Goal: Task Accomplishment & Management: Use online tool/utility

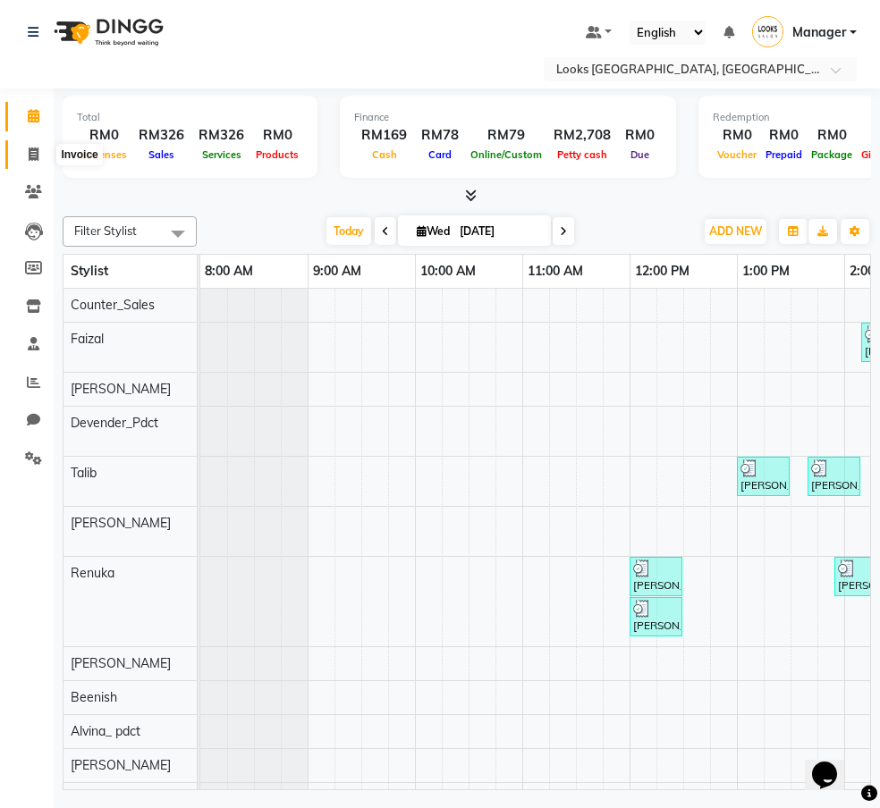
click at [35, 155] on icon at bounding box center [34, 153] width 10 height 13
select select "8109"
select select "service"
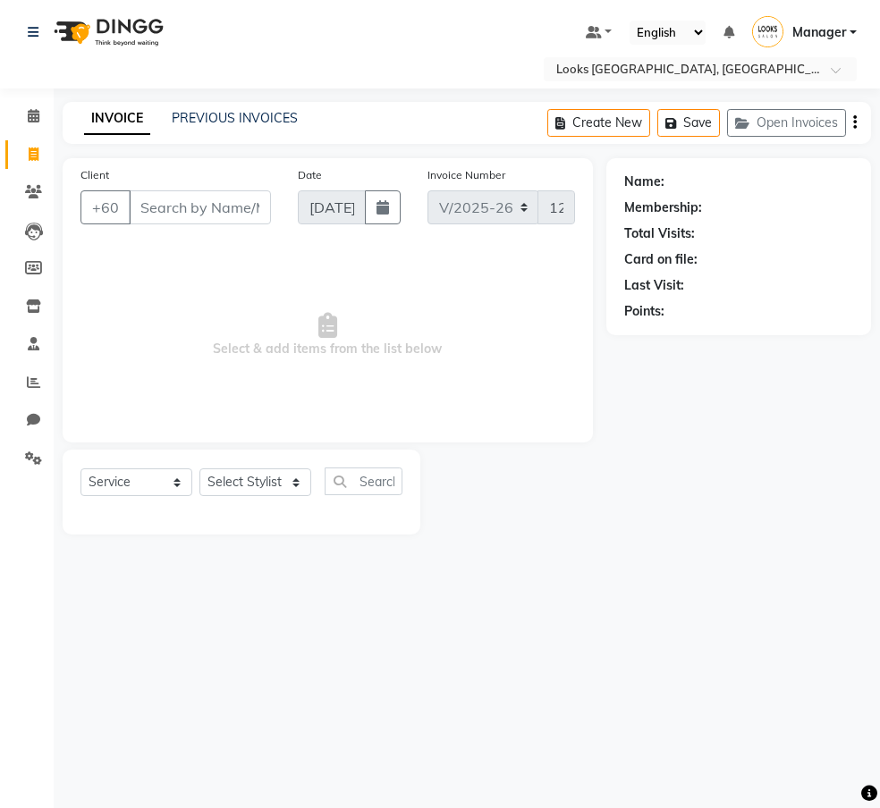
click at [177, 209] on input "Client" at bounding box center [200, 207] width 142 height 34
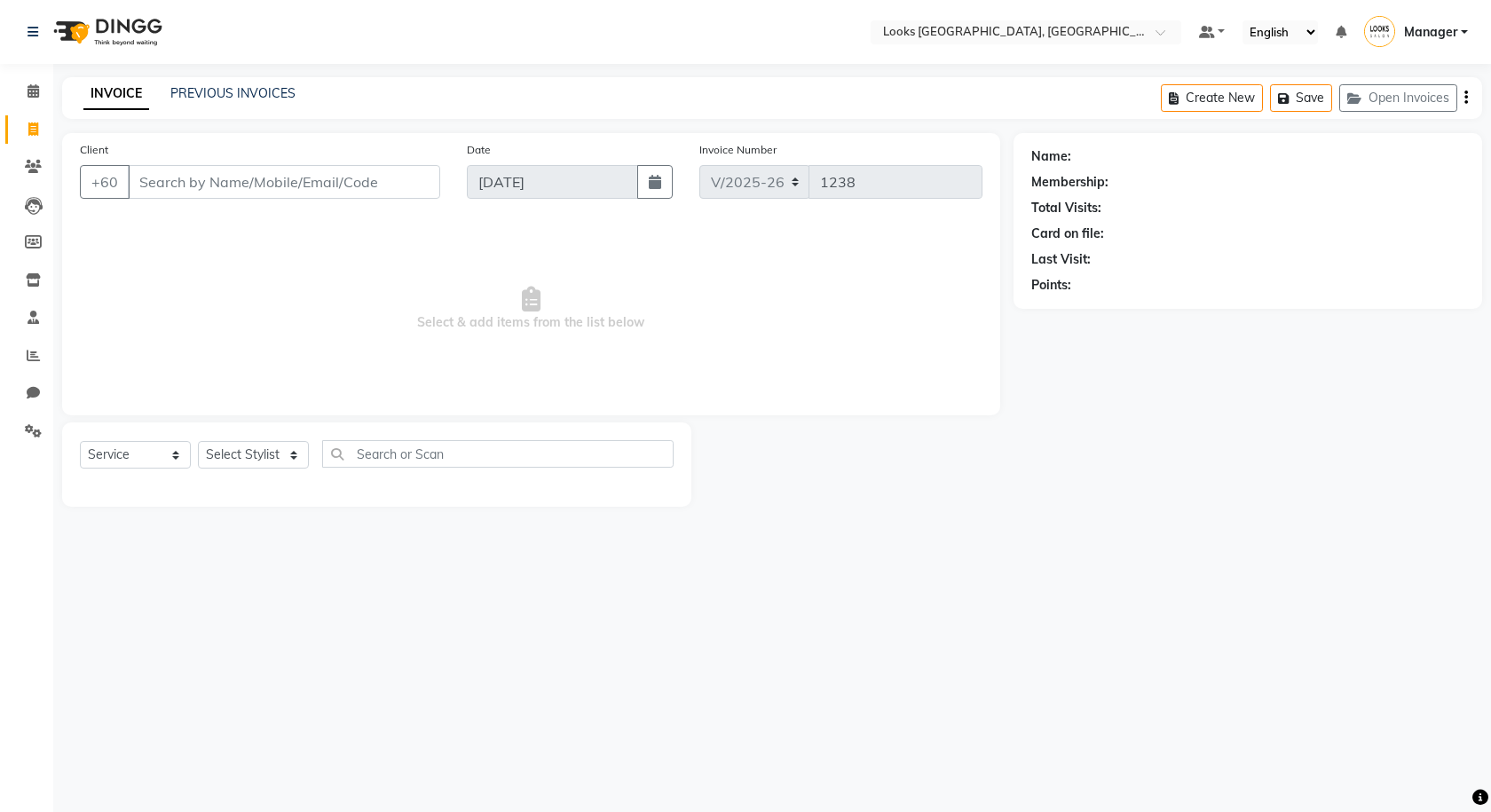
click at [163, 182] on input "Client" at bounding box center [284, 182] width 313 height 34
type input "0122183952"
click at [405, 185] on span "Add Client" at bounding box center [394, 182] width 70 height 18
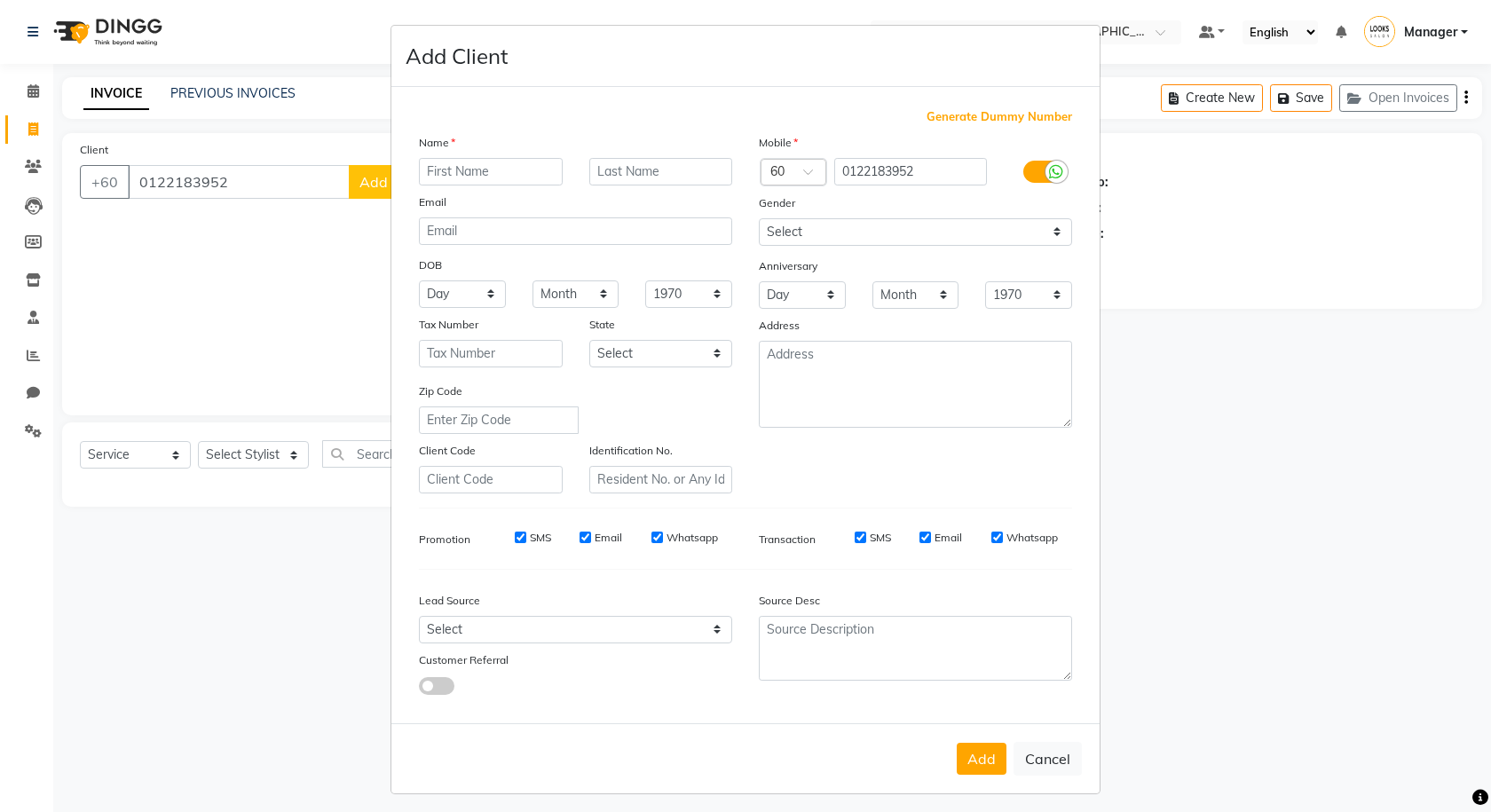
click at [441, 175] on input "text" at bounding box center [490, 172] width 144 height 28
type input "RASHRIN"
click at [602, 168] on input "text" at bounding box center [661, 172] width 144 height 28
type input "K"
click at [842, 173] on input "0122183952" at bounding box center [910, 172] width 154 height 28
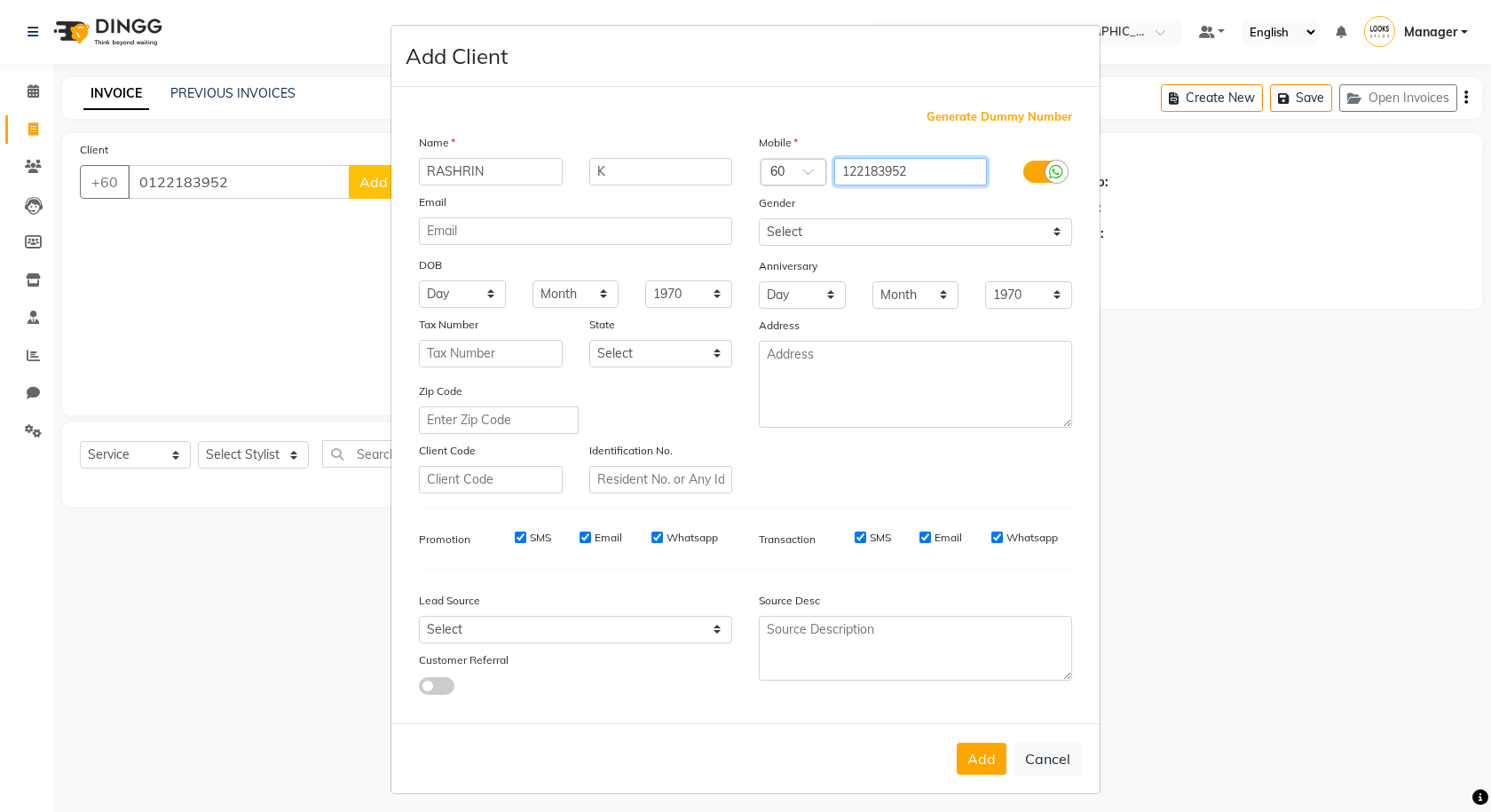
type input "122183952"
click at [761, 224] on select "Select [DEMOGRAPHIC_DATA] [DEMOGRAPHIC_DATA] Other Prefer Not To Say" at bounding box center [915, 232] width 314 height 28
select select "[DEMOGRAPHIC_DATA]"
click at [758, 218] on select "Select [DEMOGRAPHIC_DATA] [DEMOGRAPHIC_DATA] Other Prefer Not To Say" at bounding box center [915, 232] width 314 height 28
click at [873, 764] on button "Add" at bounding box center [982, 758] width 50 height 32
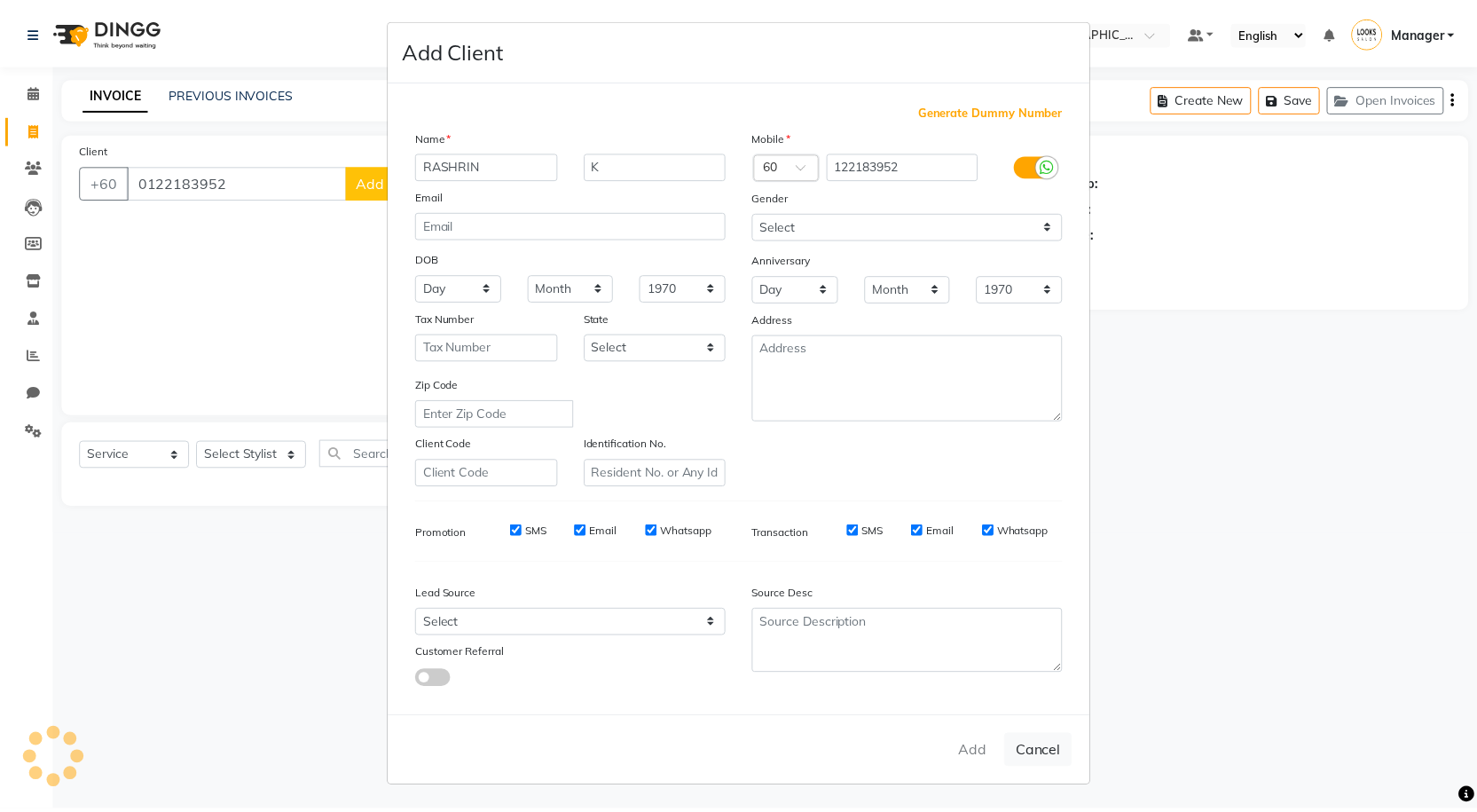
scroll to position [7, 0]
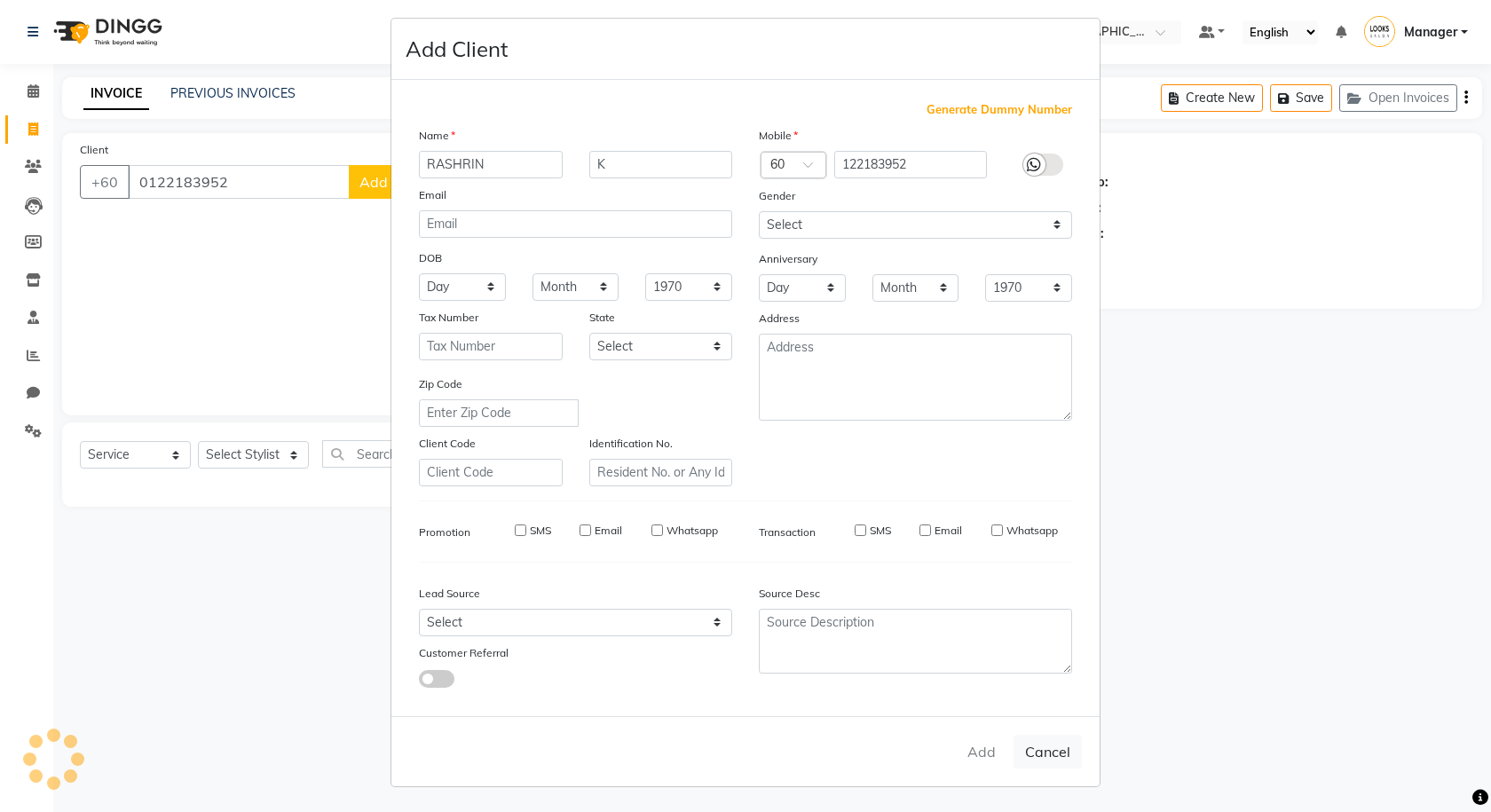
type input "122183952"
select select
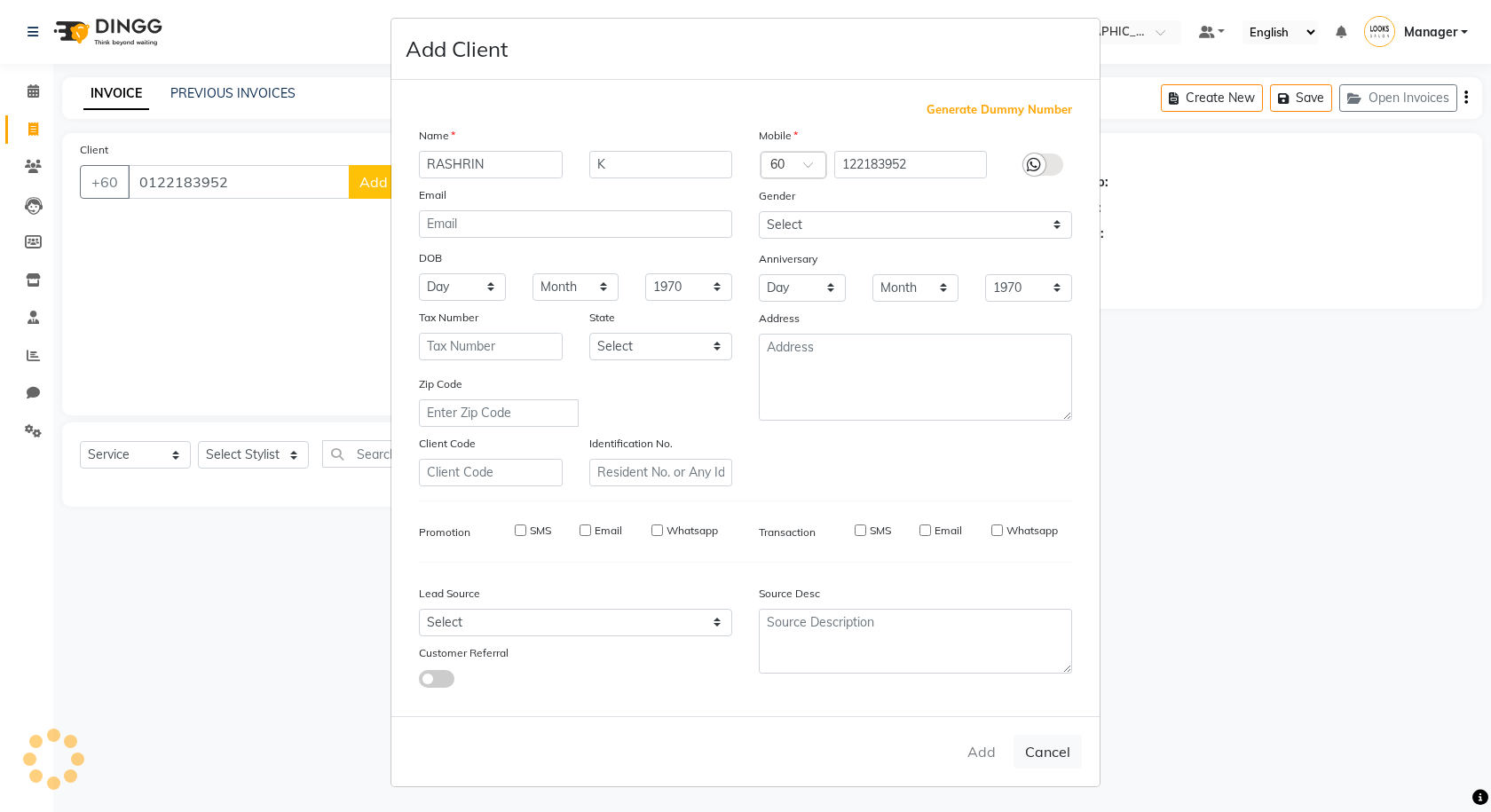
select select
checkbox input "false"
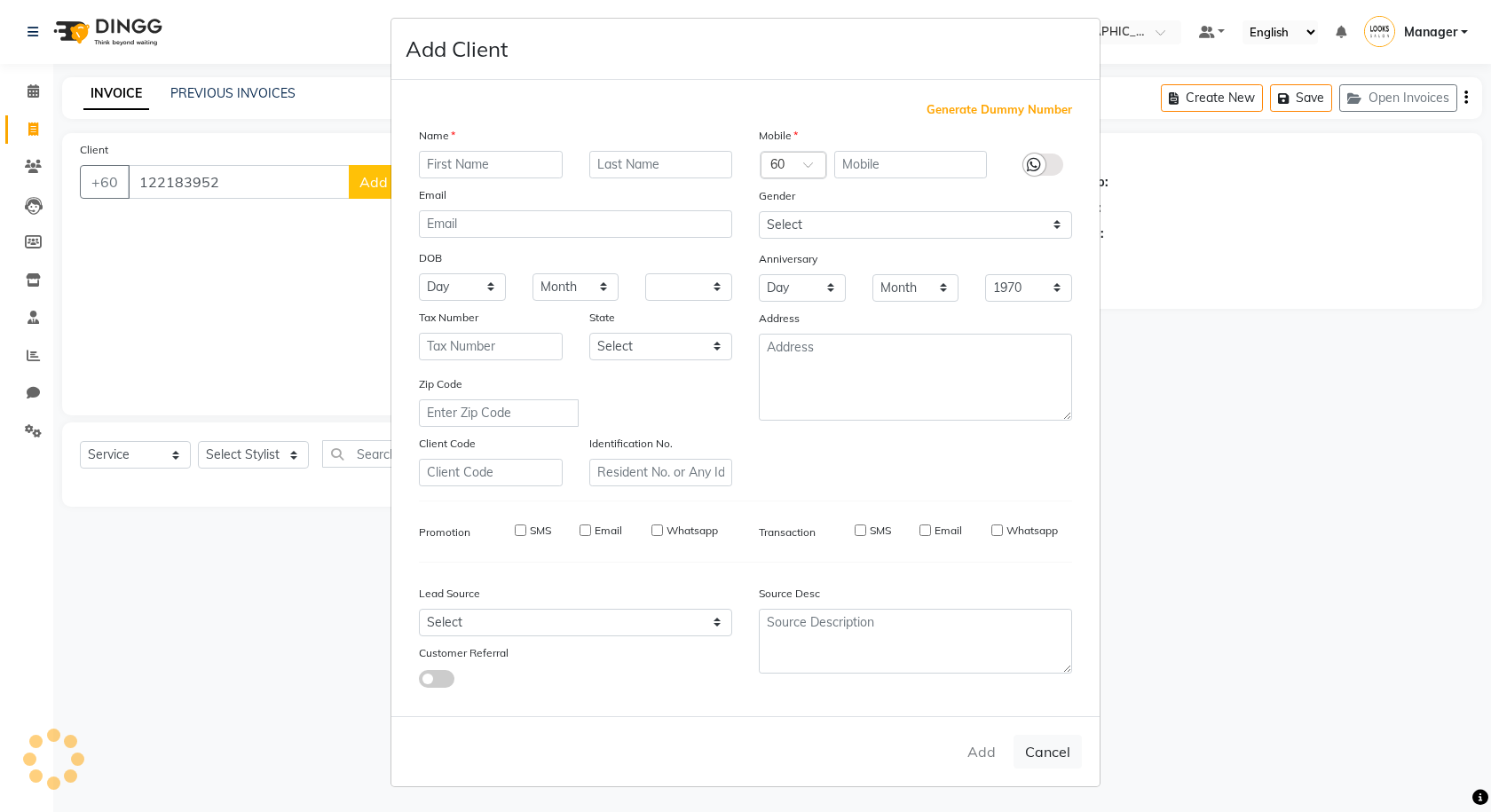
checkbox input "false"
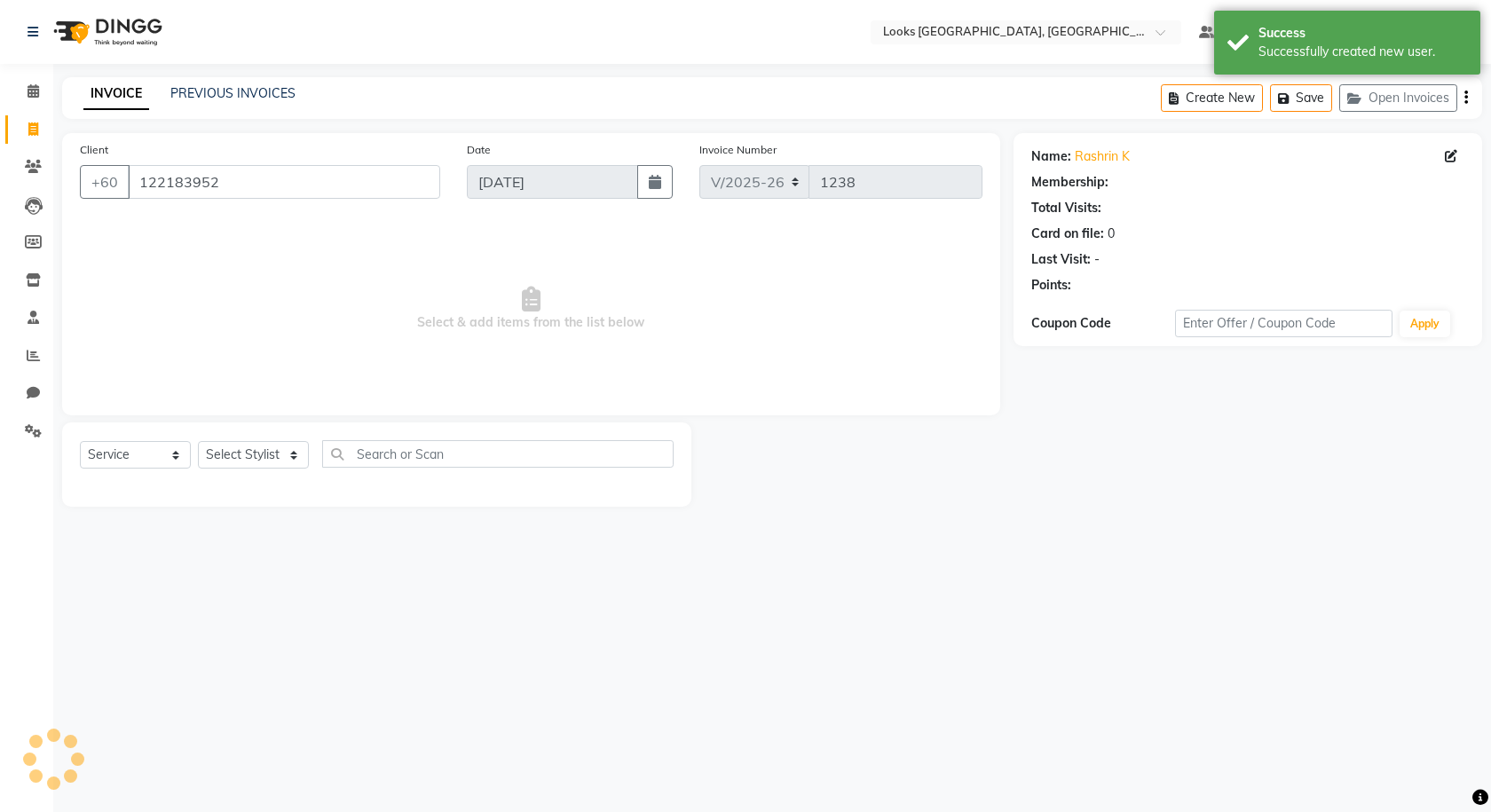
select select "1: Object"
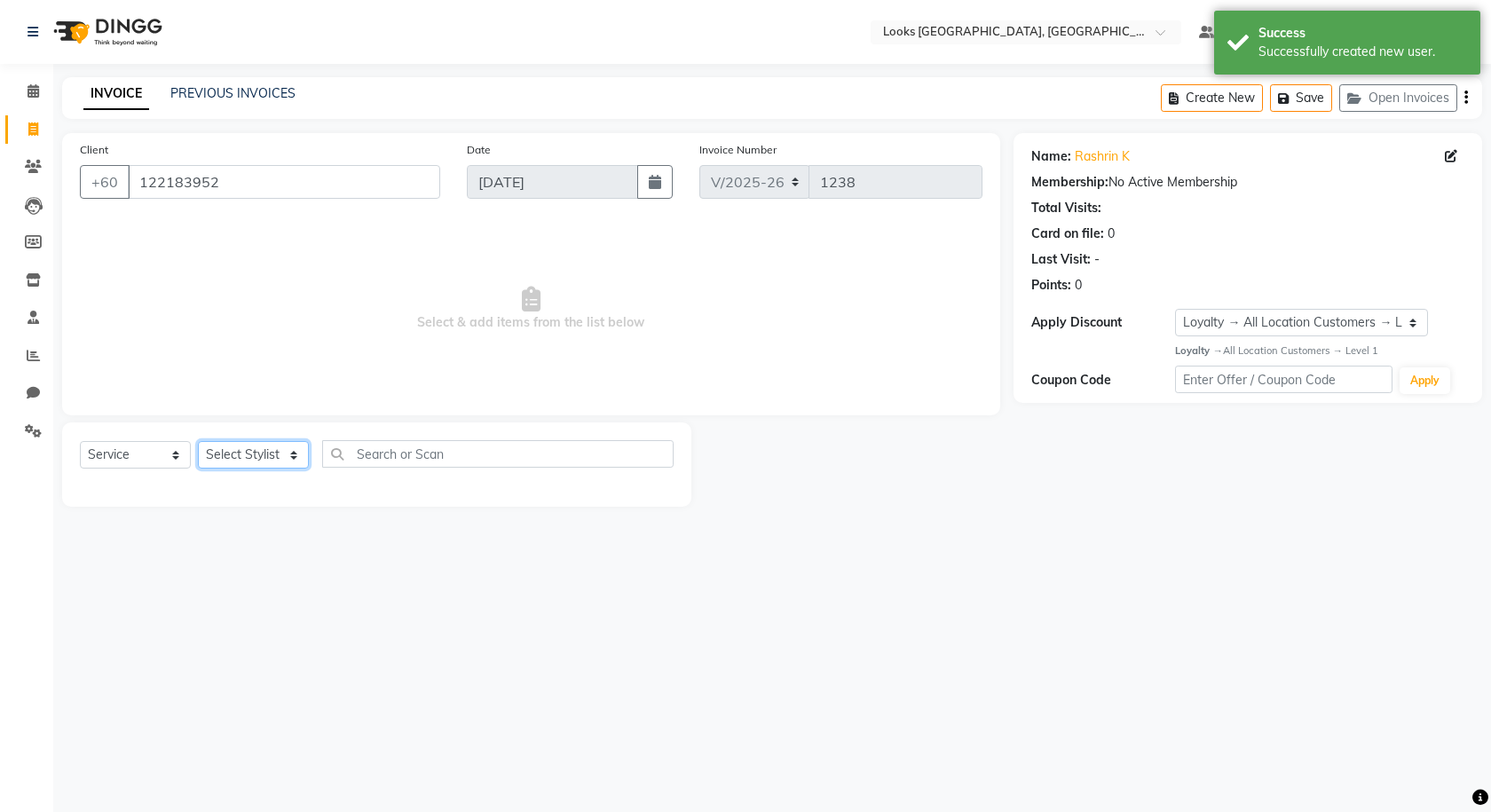
click at [275, 460] on select "Select Stylist Alvina_ pdct Awaiz_Mgr Beenish Counter_Sales [PERSON_NAME] Deven…" at bounding box center [253, 455] width 111 height 28
click at [198, 441] on select "Select Stylist Alvina_ pdct Awaiz_Mgr Beenish Counter_Sales [PERSON_NAME] Deven…" at bounding box center [253, 455] width 111 height 28
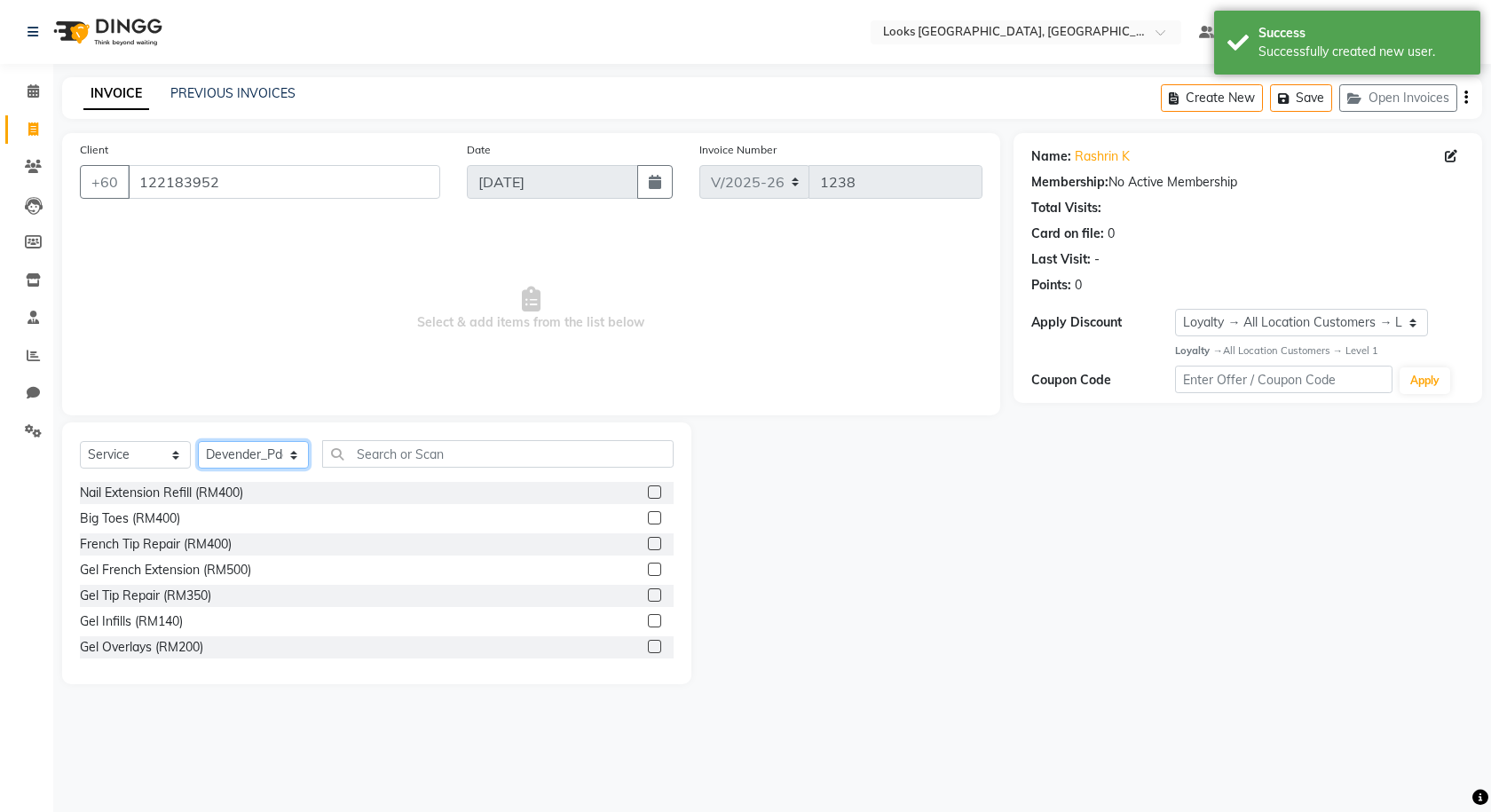
click at [250, 459] on select "Select Stylist Alvina_ pdct Awaiz_Mgr Beenish Counter_Sales [PERSON_NAME] Deven…" at bounding box center [253, 455] width 111 height 28
select select "75530"
click at [198, 441] on select "Select Stylist Alvina_ pdct Awaiz_Mgr Beenish Counter_Sales [PERSON_NAME] Deven…" at bounding box center [253, 455] width 111 height 28
click at [429, 442] on input "text" at bounding box center [497, 454] width 351 height 28
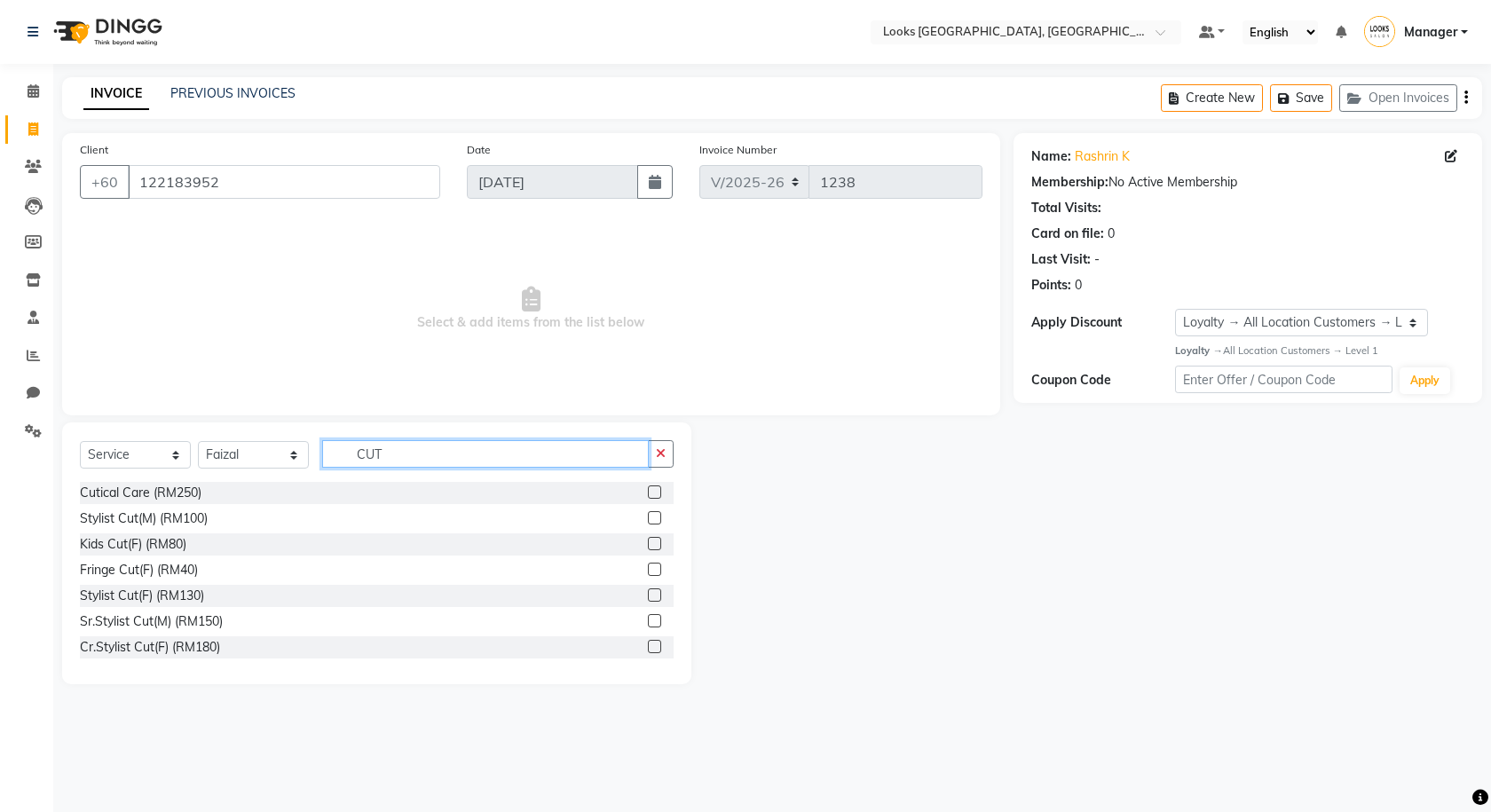
type input "CUT"
click at [648, 517] on label at bounding box center [654, 517] width 13 height 13
click at [648, 517] on input "checkbox" at bounding box center [654, 519] width 12 height 12
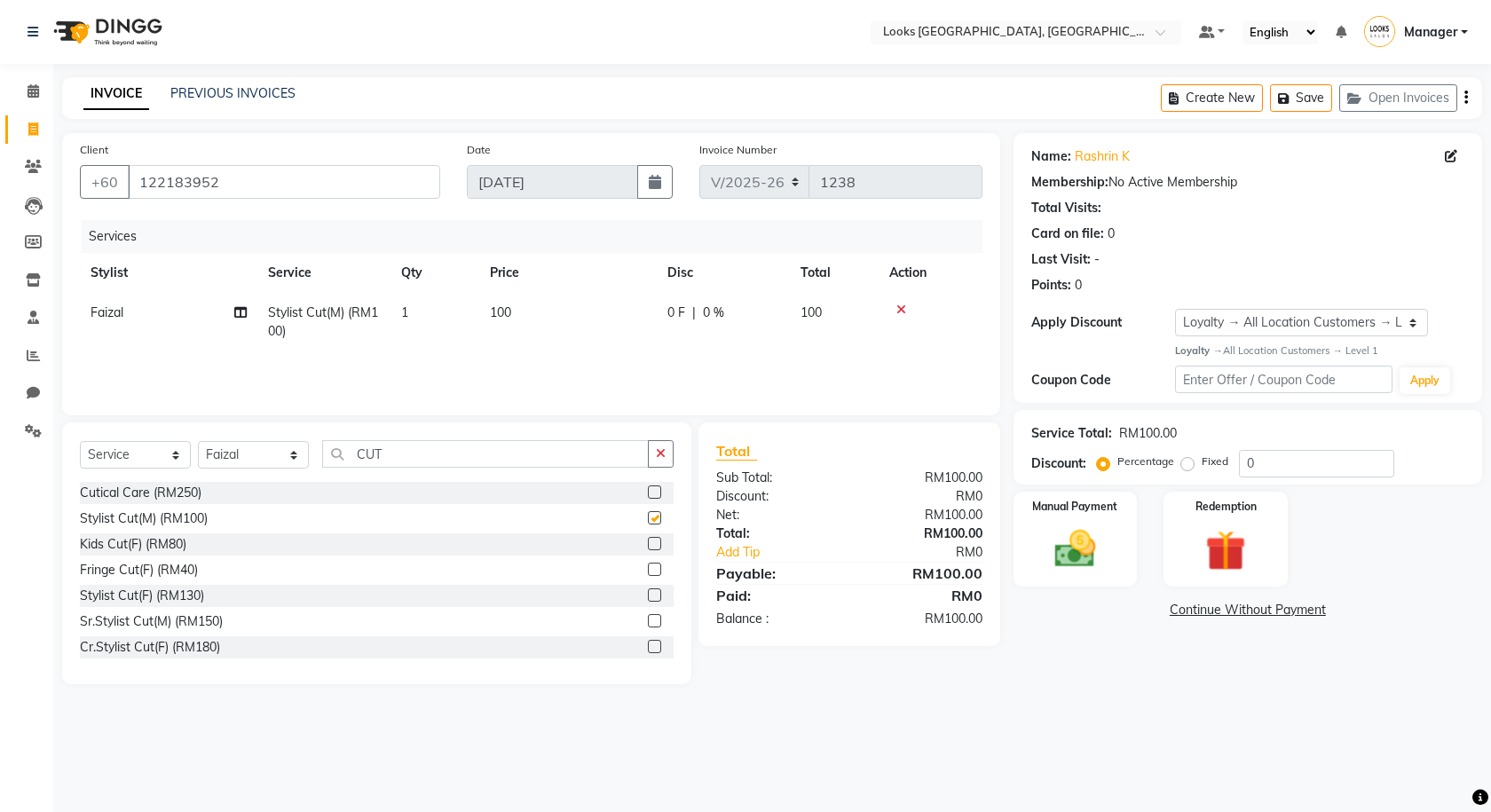
checkbox input "false"
click at [873, 98] on icon "button" at bounding box center [1287, 98] width 18 height 13
click at [670, 307] on span "0 F" at bounding box center [676, 313] width 18 height 19
select select "75530"
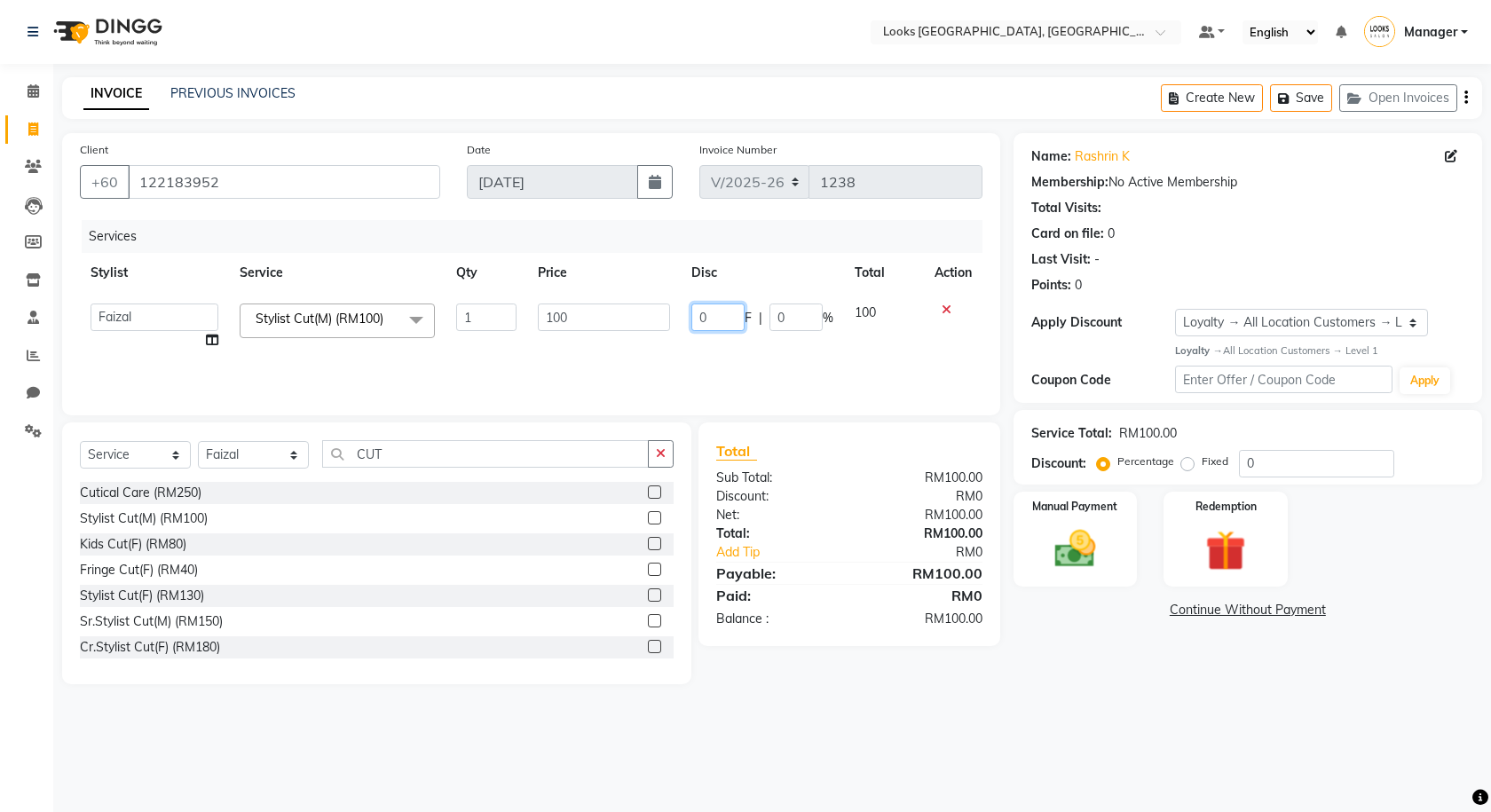
click at [705, 321] on input "0" at bounding box center [718, 318] width 54 height 28
type input "41"
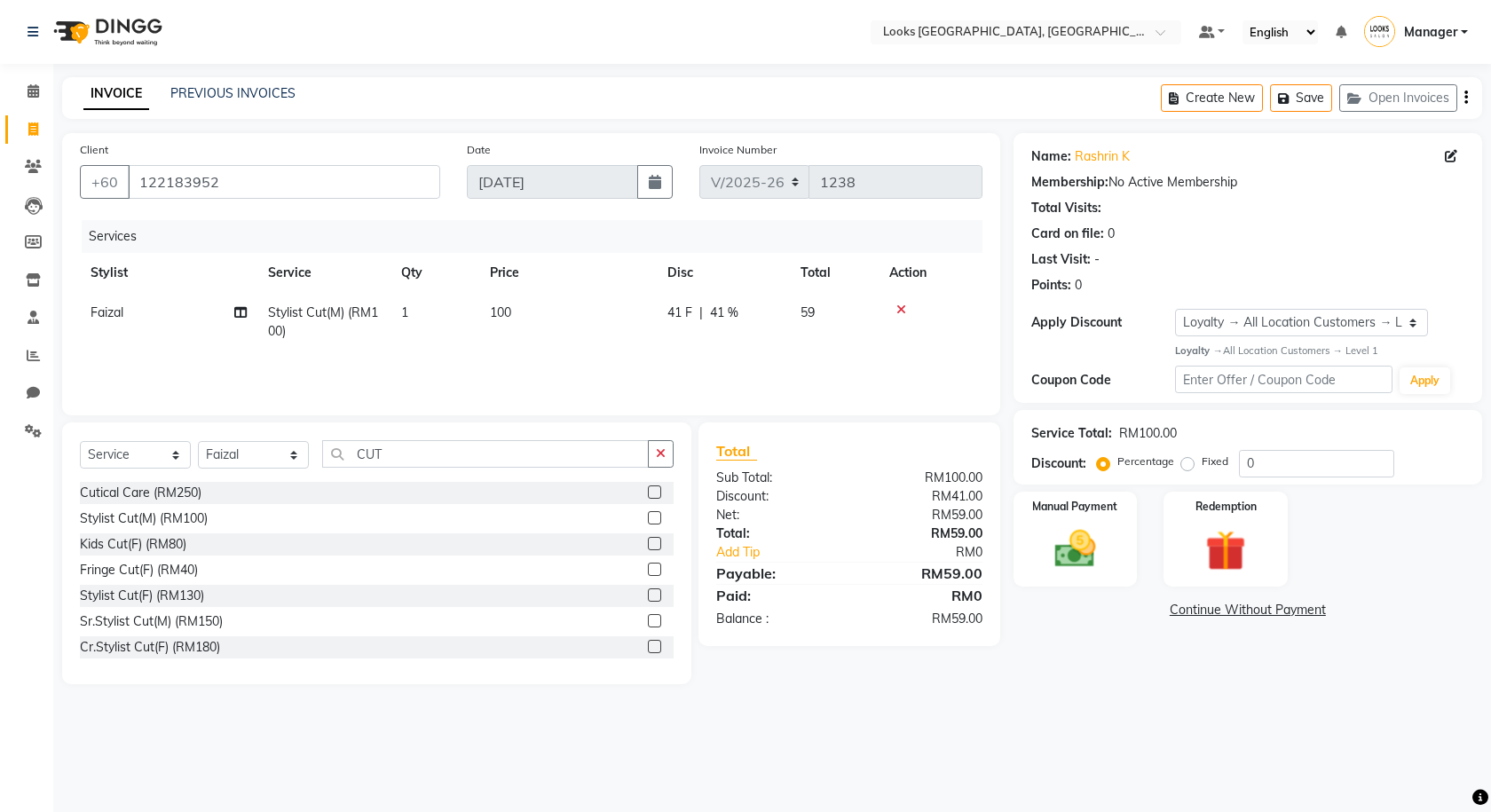
click at [658, 361] on div "Services Stylist Service Qty Price Disc Total Action Faizal Stylist Cut(M) (RM1…" at bounding box center [530, 309] width 902 height 178
click at [873, 557] on img at bounding box center [1076, 548] width 69 height 49
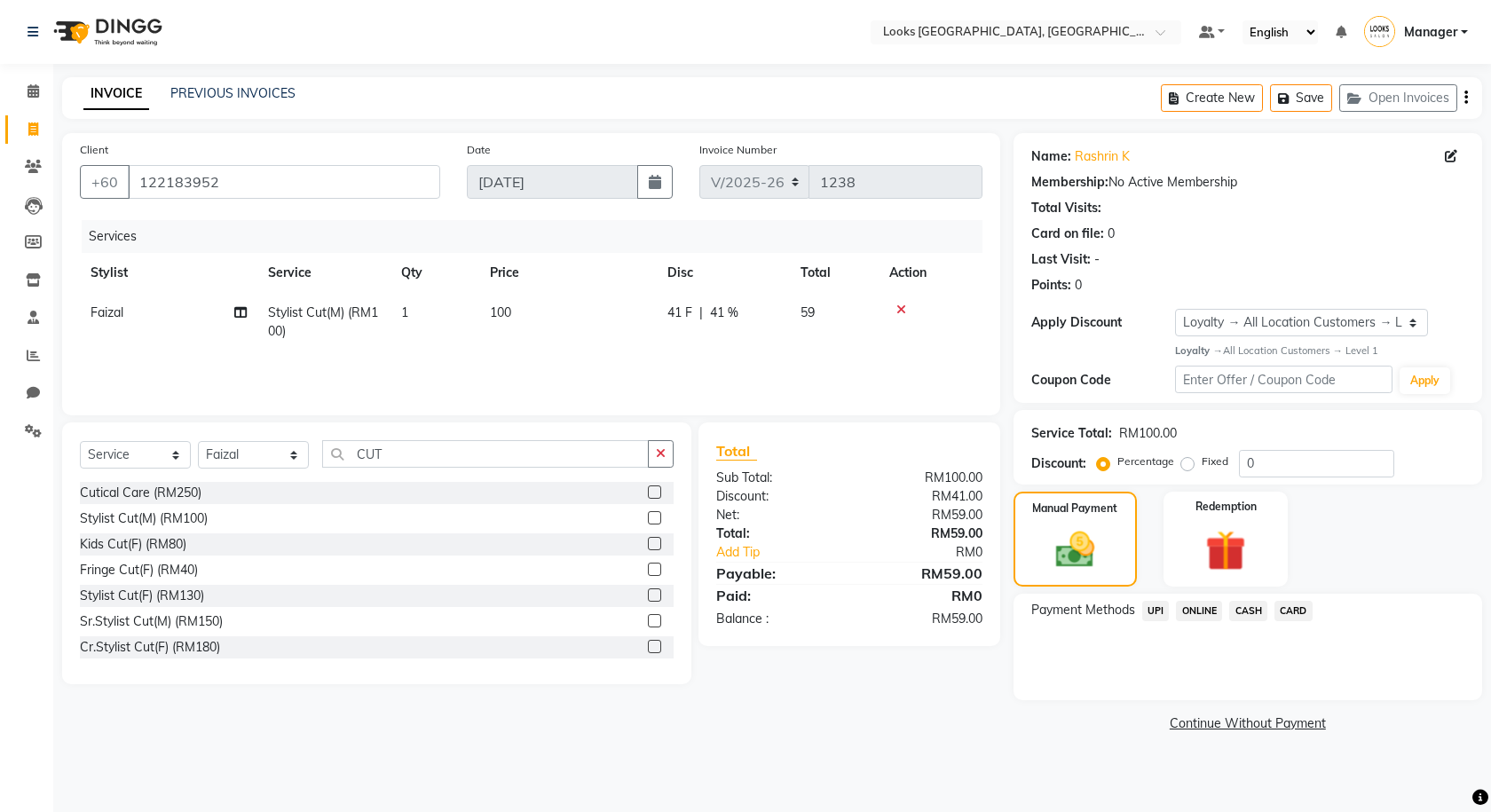
click at [873, 612] on span "CARD" at bounding box center [1293, 610] width 38 height 21
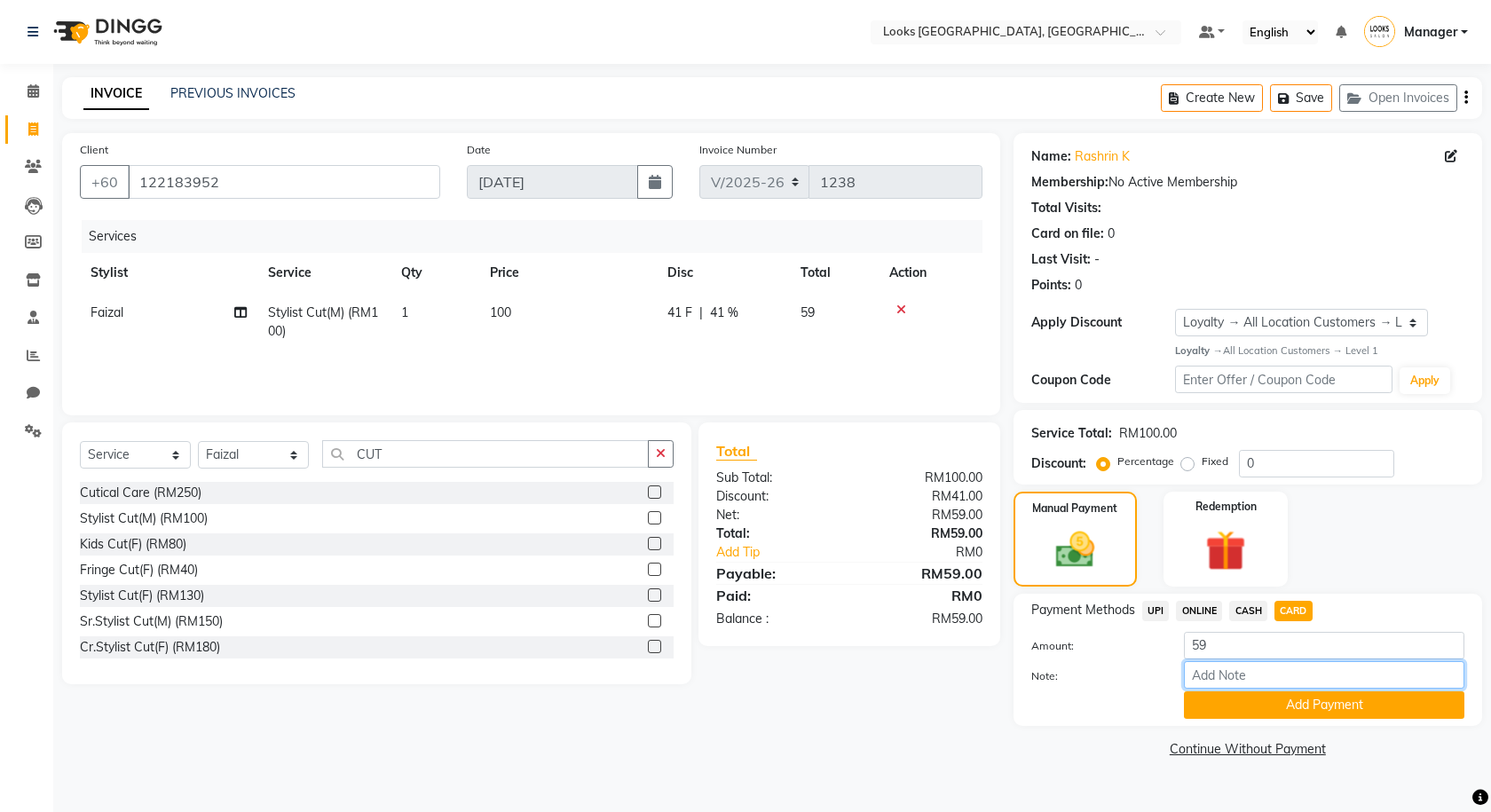
click at [873, 676] on input "Note:" at bounding box center [1323, 675] width 280 height 28
click at [873, 673] on input "Note:" at bounding box center [1323, 675] width 280 height 28
type input "UPI"
click at [873, 703] on button "Add Payment" at bounding box center [1323, 705] width 280 height 28
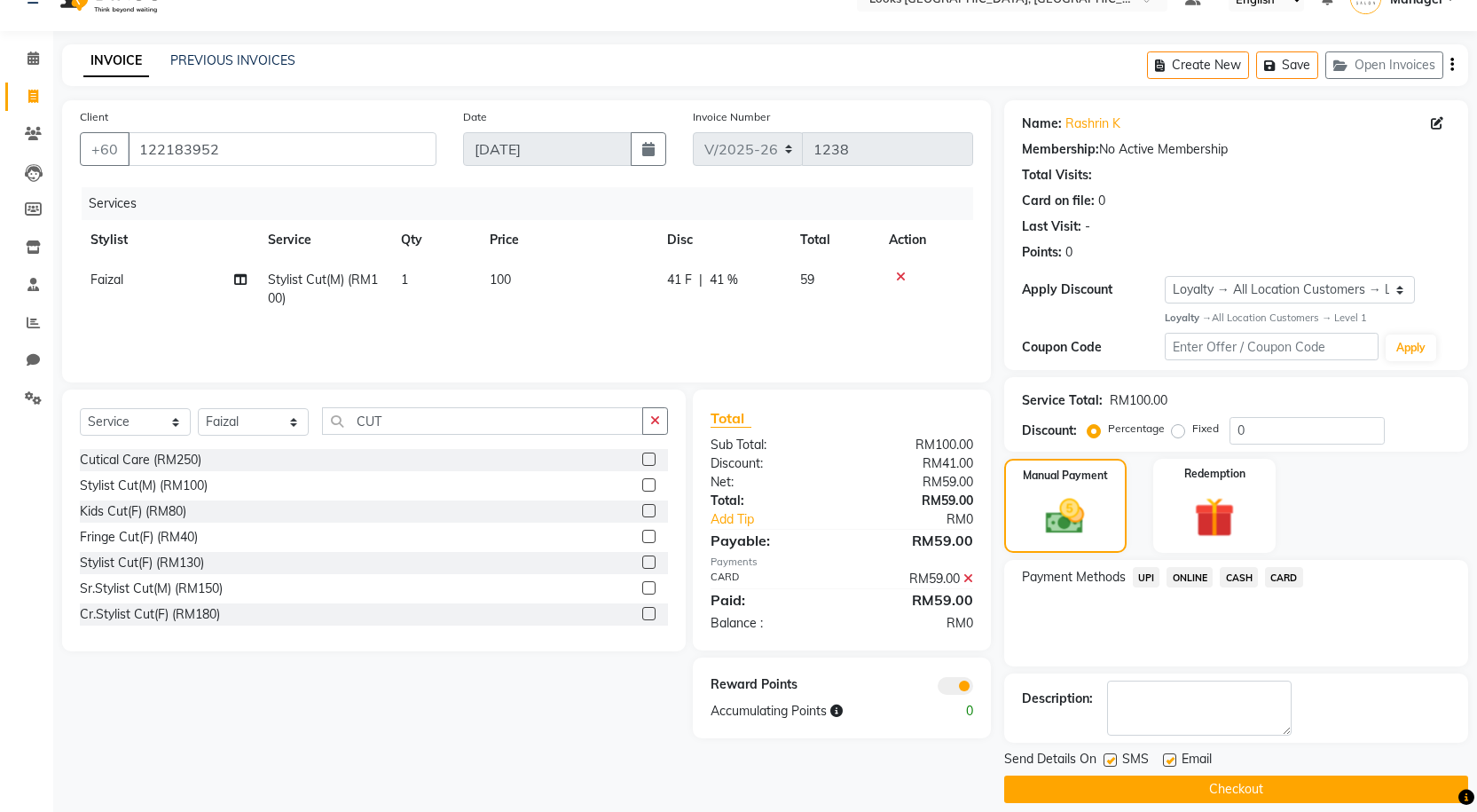
scroll to position [51, 0]
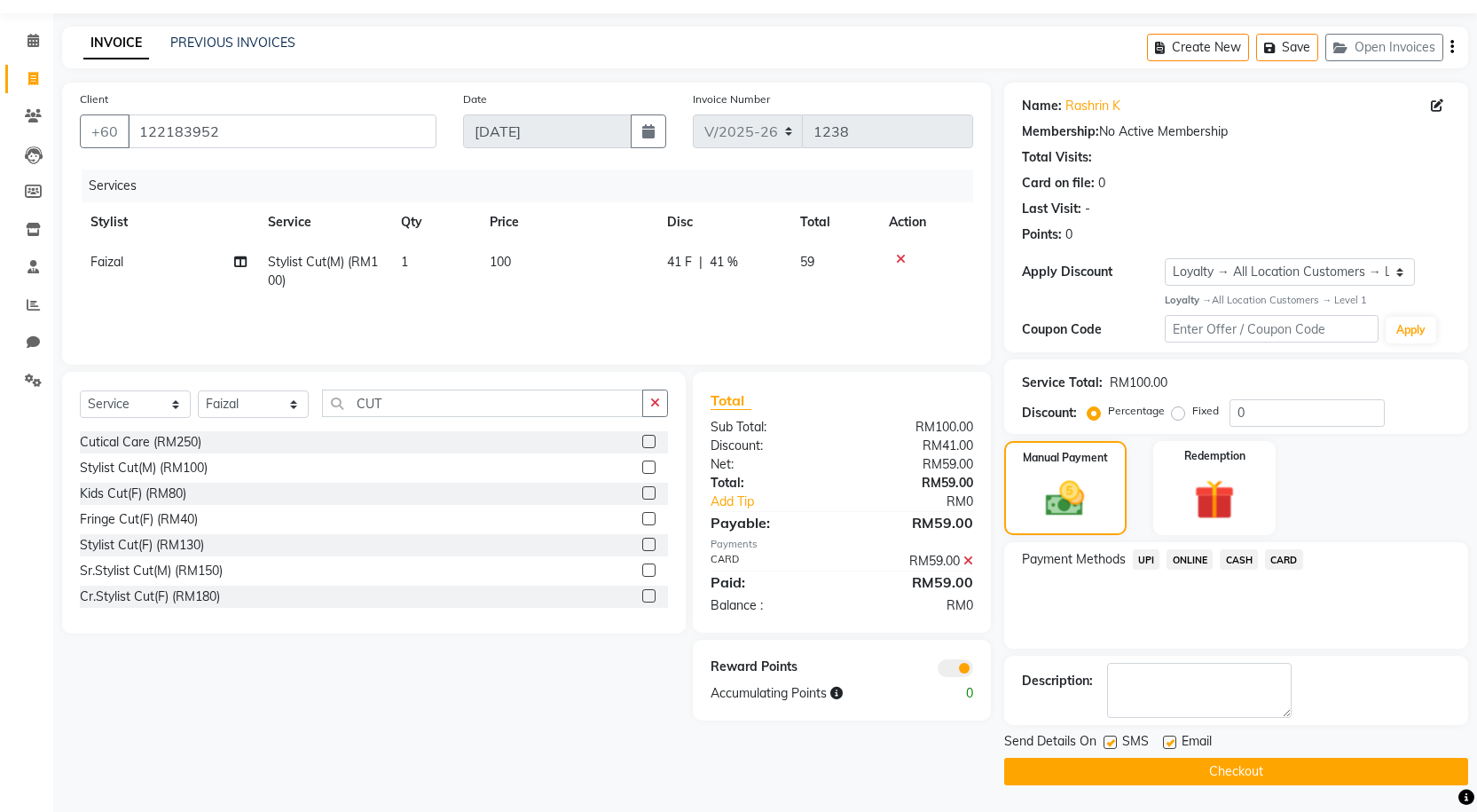
click at [873, 765] on button "Checkout" at bounding box center [1237, 771] width 465 height 28
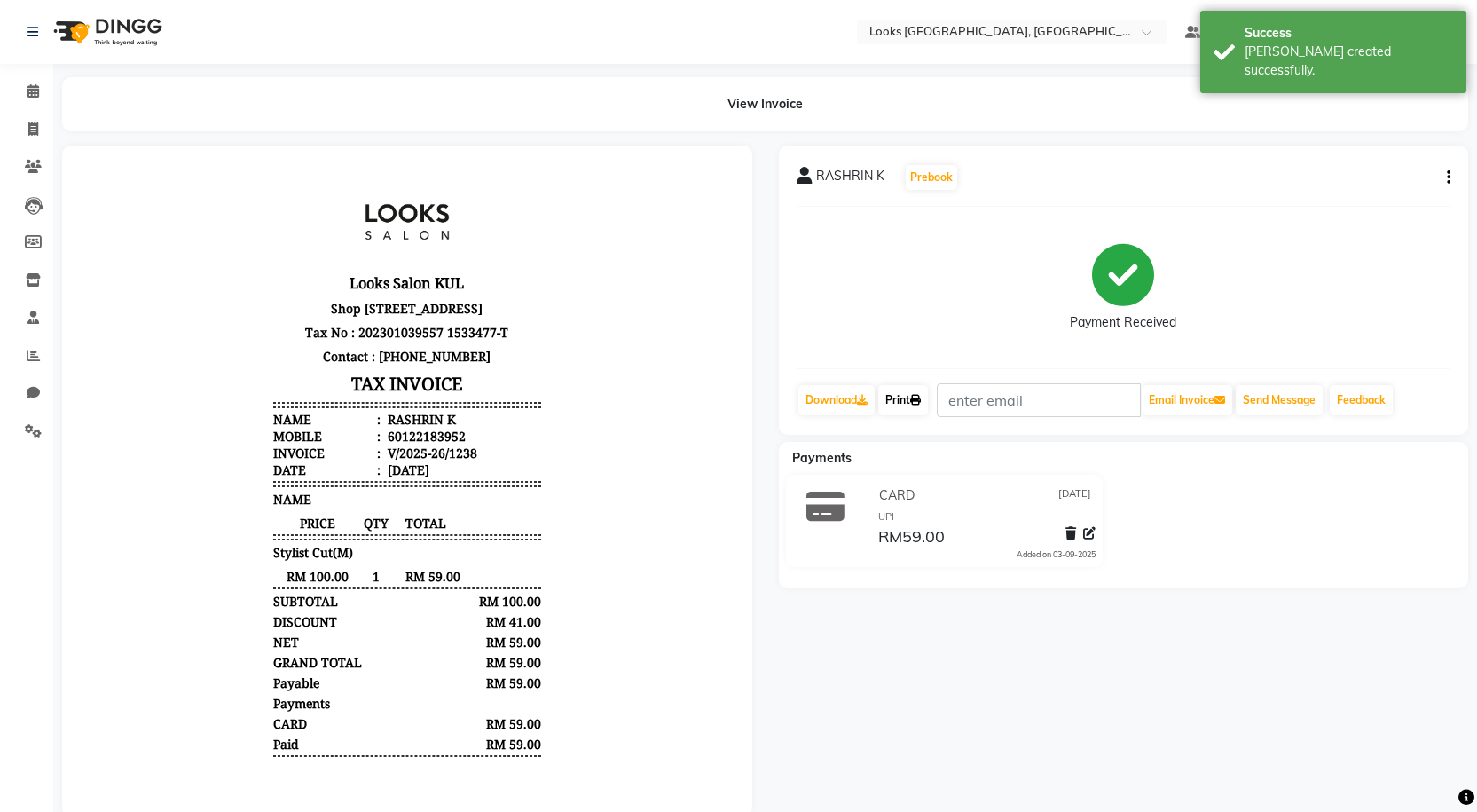
click at [873, 406] on link "Print" at bounding box center [903, 400] width 50 height 30
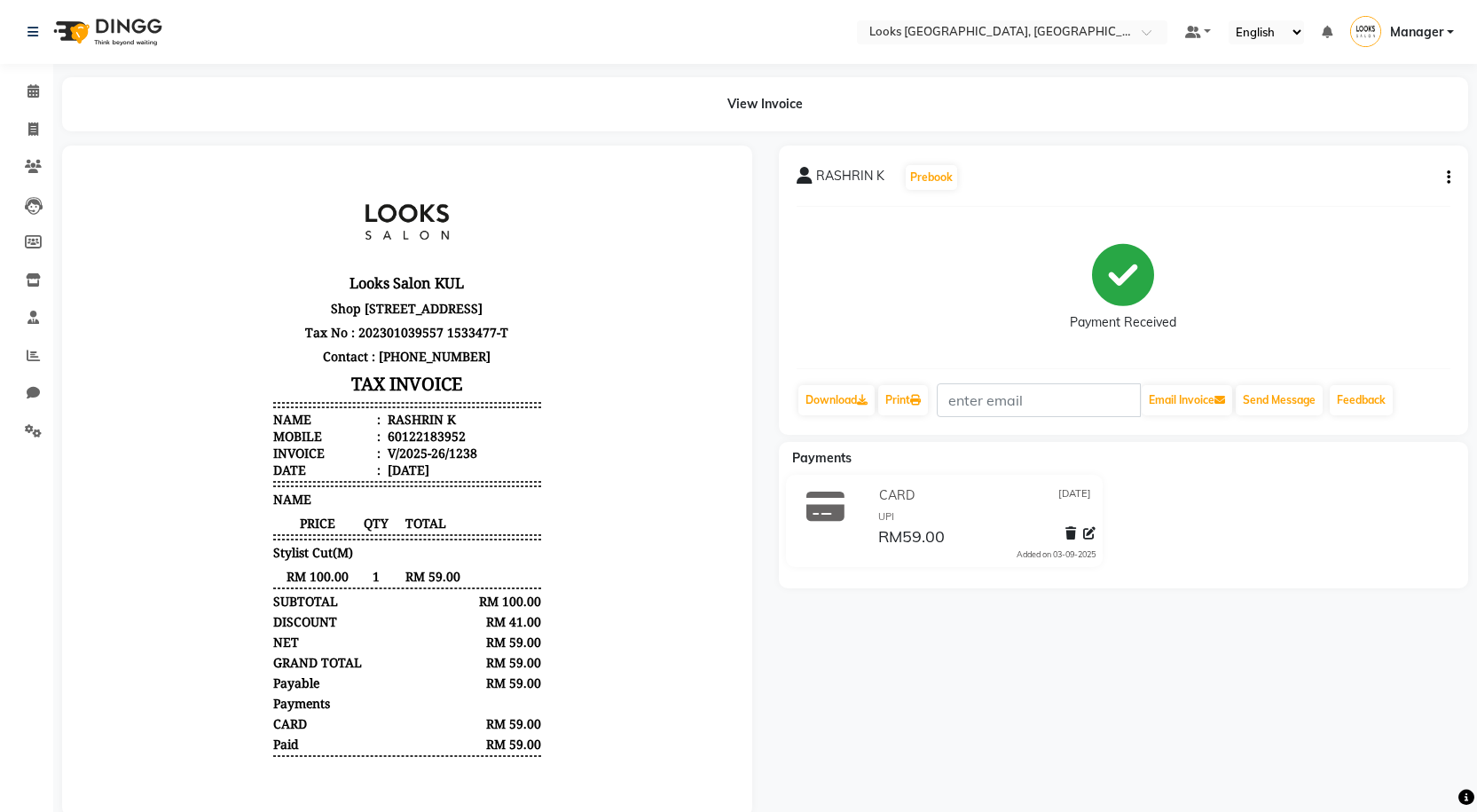
click at [873, 179] on icon "button" at bounding box center [1449, 178] width 4 height 1
click at [873, 163] on div "Split Service Amount" at bounding box center [1361, 166] width 121 height 22
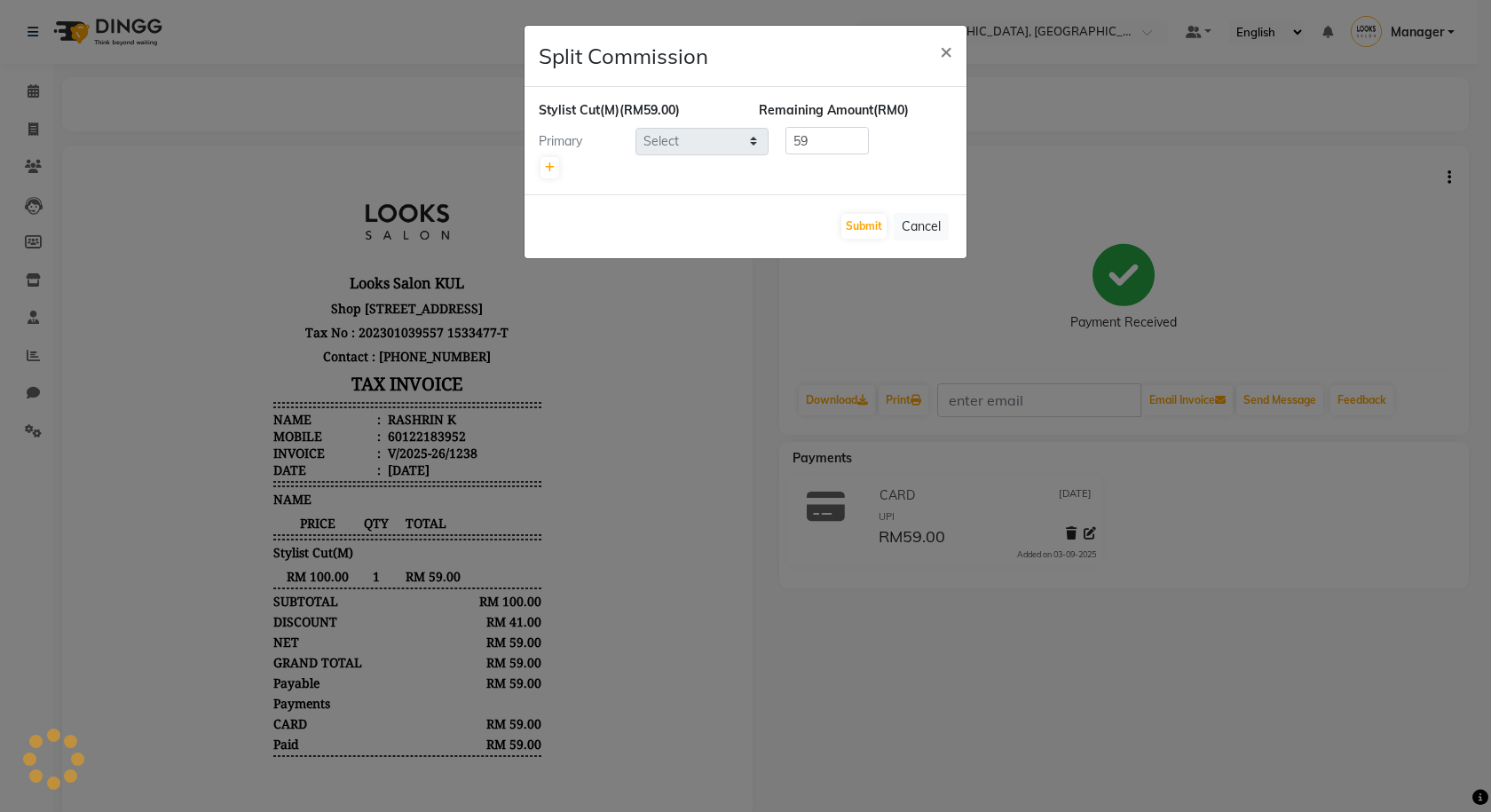
select select "75530"
click at [873, 55] on span "×" at bounding box center [946, 51] width 13 height 27
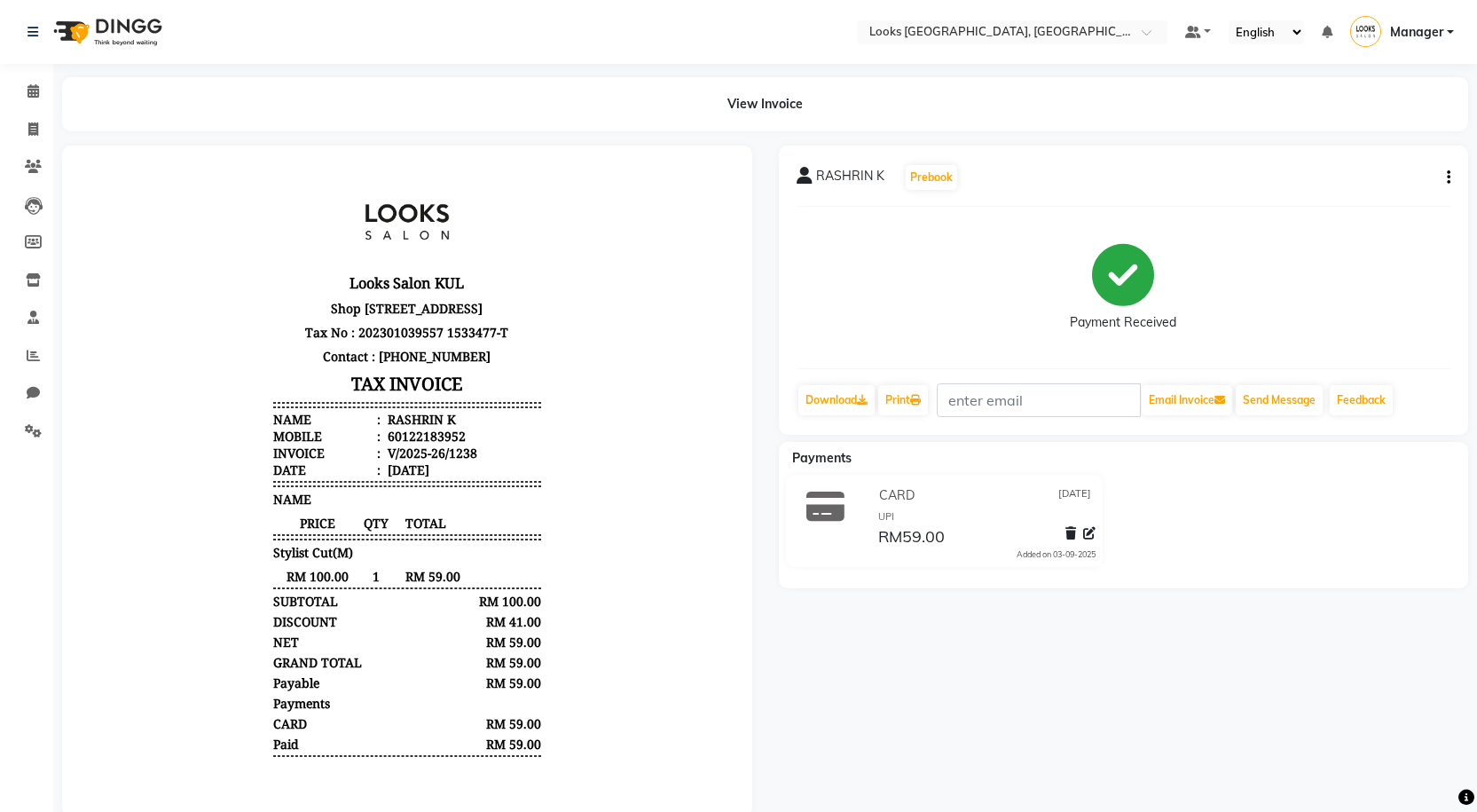
click at [873, 506] on div "CARD [DATE]" at bounding box center [985, 495] width 221 height 28
click at [873, 540] on span at bounding box center [1089, 533] width 13 height 19
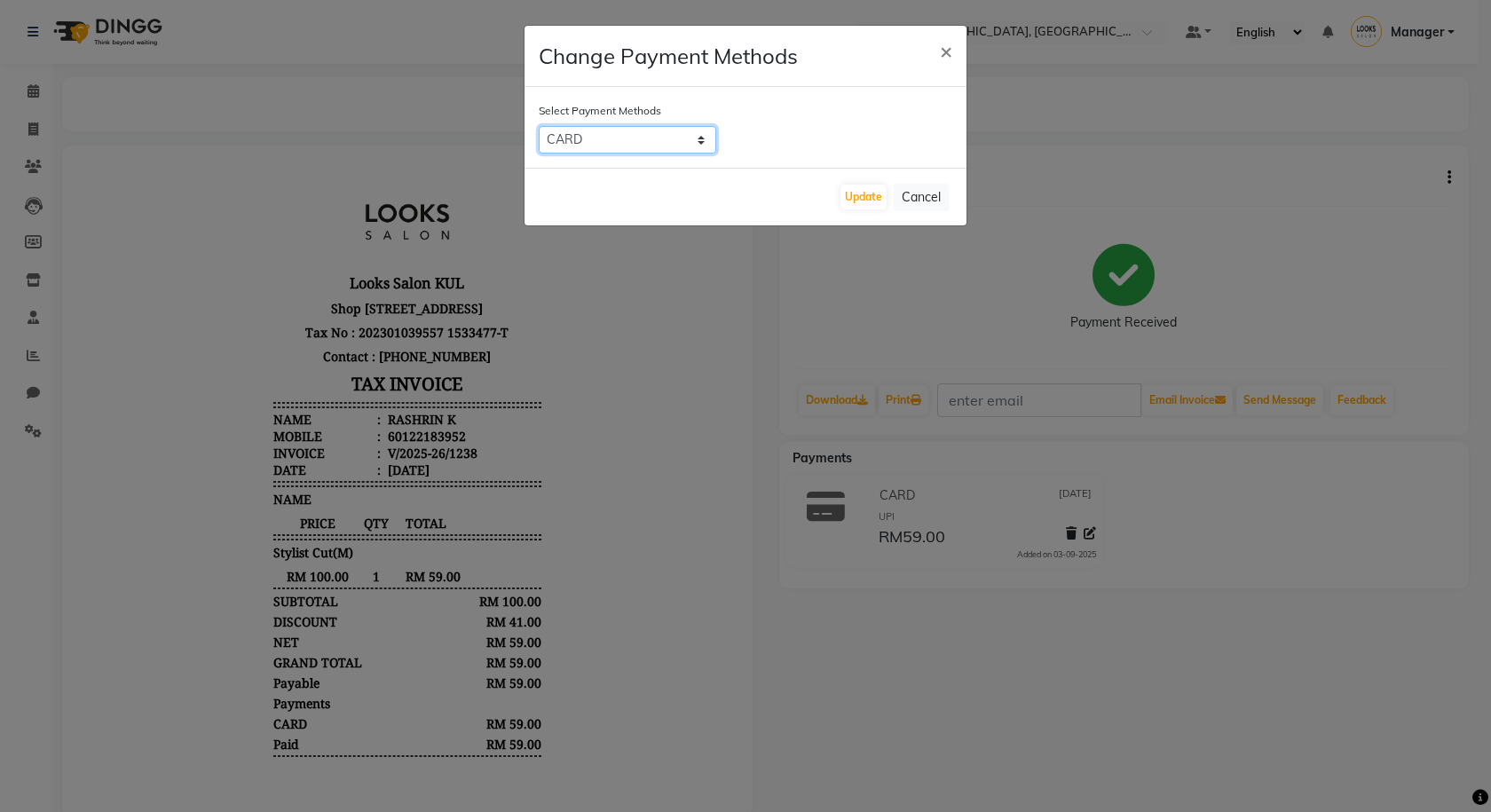
click at [701, 139] on select "UPI ONLINE CASH CARD" at bounding box center [627, 140] width 178 height 28
select select "8"
click at [539, 126] on select "UPI ONLINE CASH CARD" at bounding box center [627, 140] width 178 height 28
click at [869, 201] on button "Update" at bounding box center [864, 197] width 46 height 25
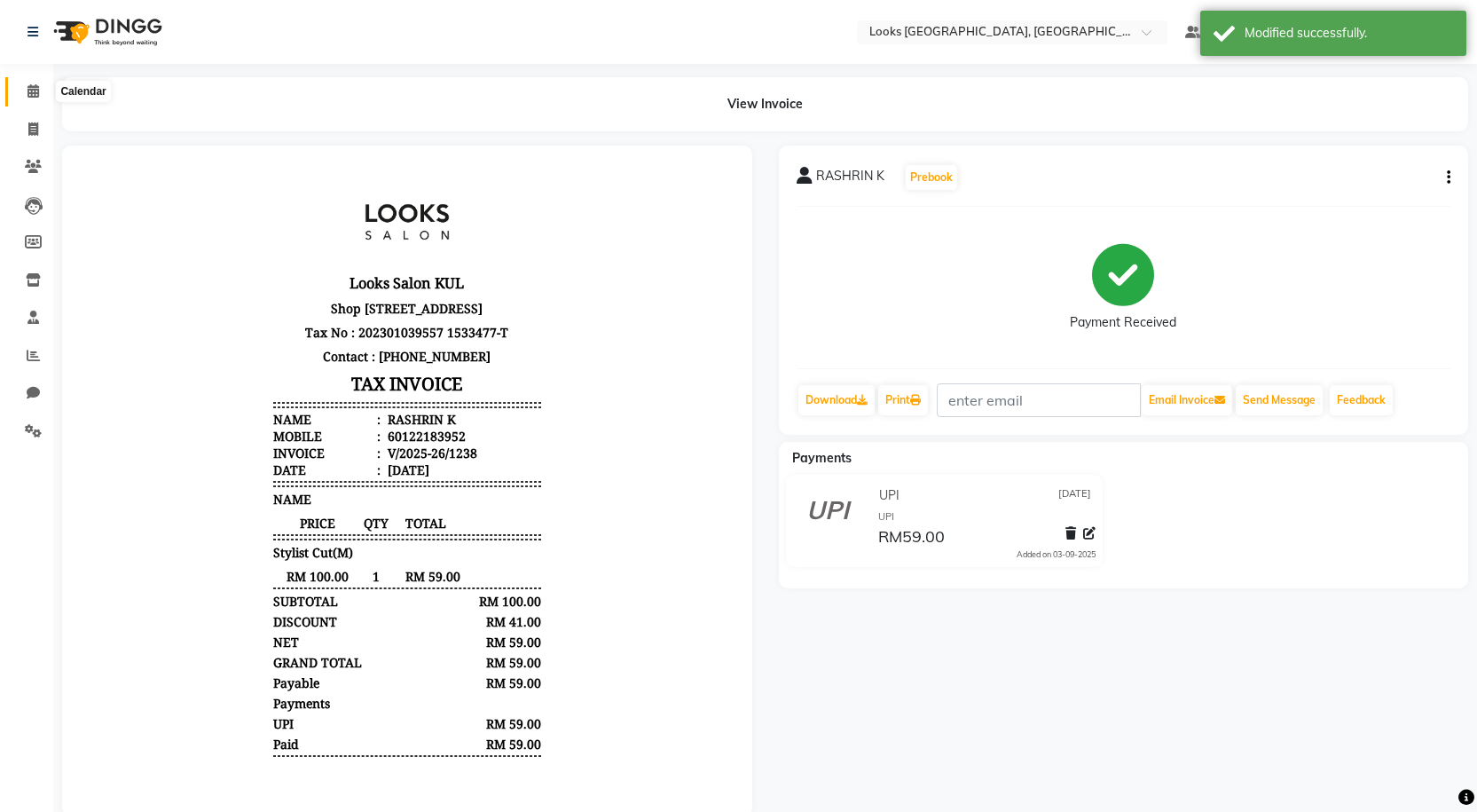
click at [32, 91] on icon at bounding box center [34, 90] width 12 height 13
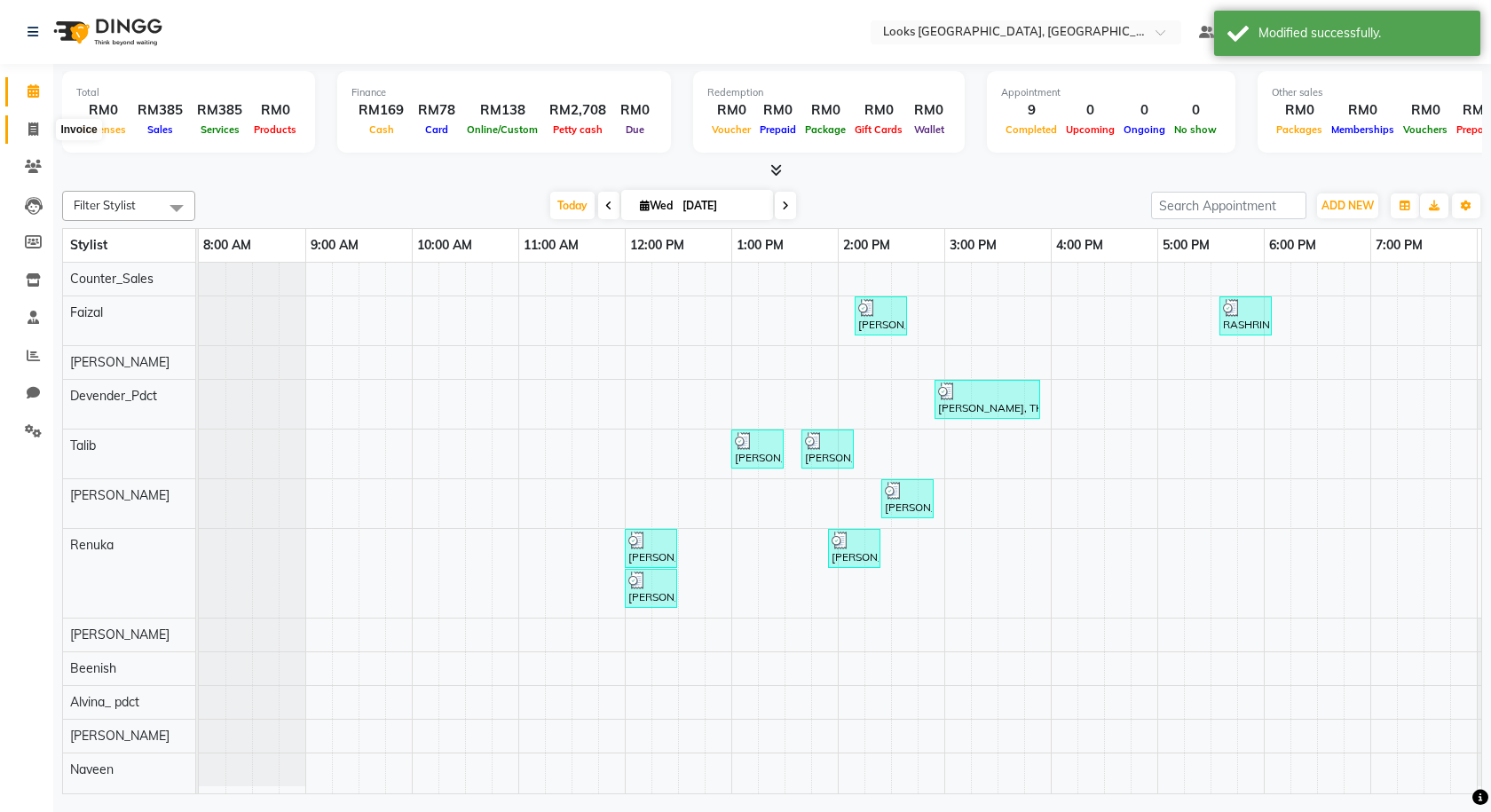
click at [32, 124] on icon at bounding box center [34, 128] width 10 height 13
select select "service"
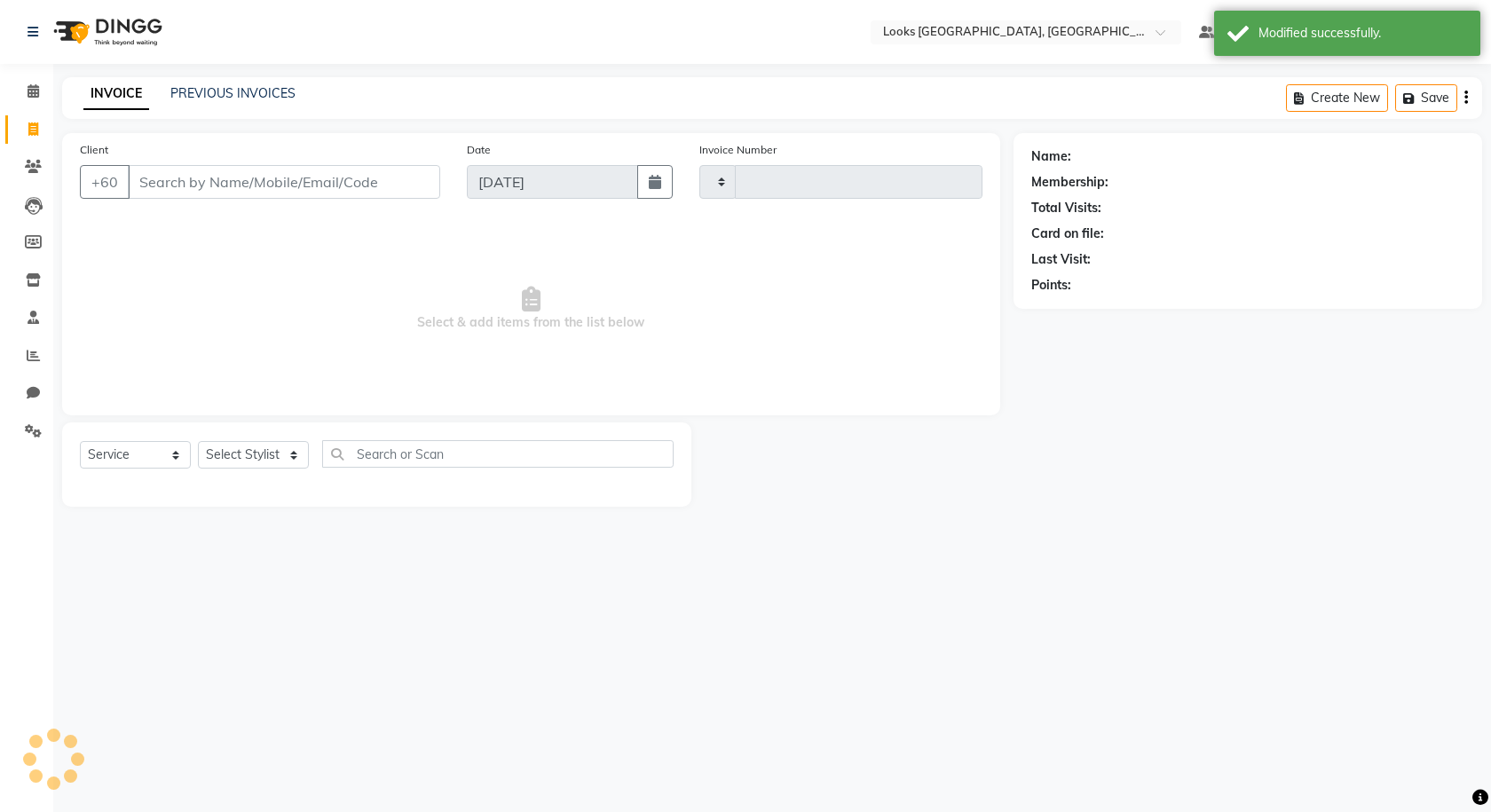
type input "1239"
select select "8109"
click at [203, 83] on div "INVOICE PREVIOUS INVOICES Create New Save Open Invoices" at bounding box center [772, 98] width 1420 height 42
click at [204, 90] on link "PREVIOUS INVOICES" at bounding box center [233, 93] width 125 height 16
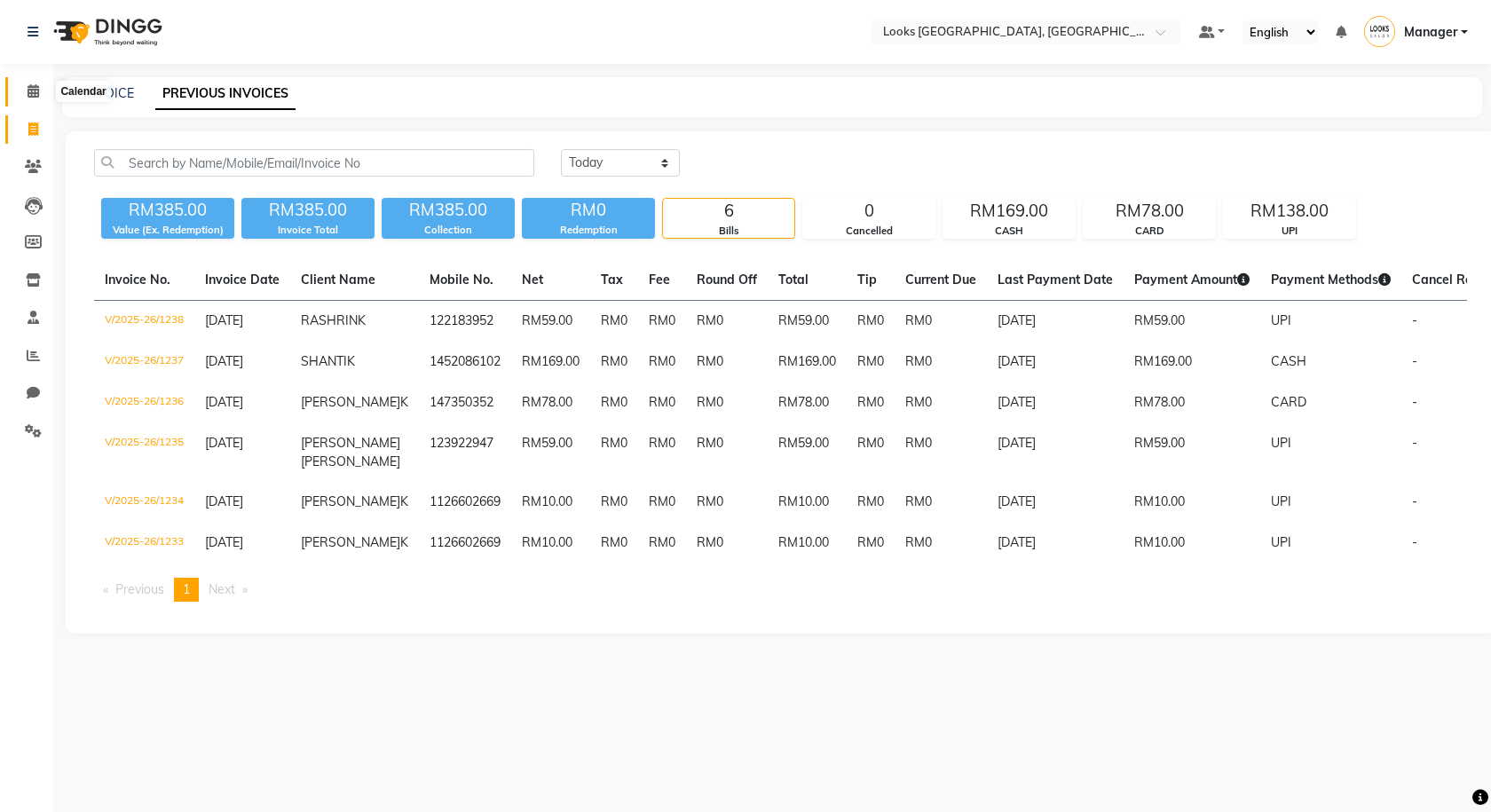
click at [28, 94] on icon at bounding box center [34, 90] width 12 height 13
